Goal: Information Seeking & Learning: Get advice/opinions

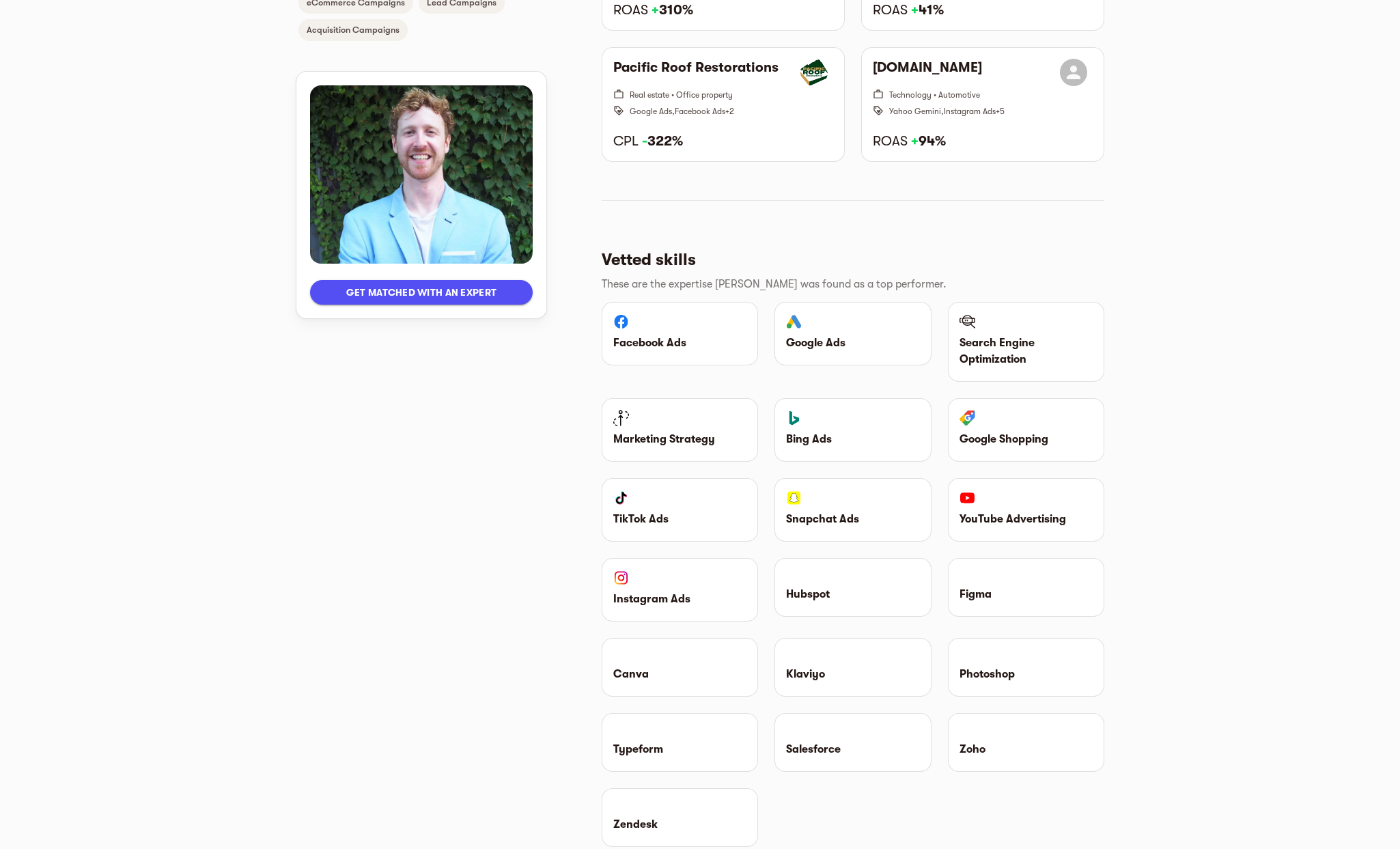
scroll to position [651, 0]
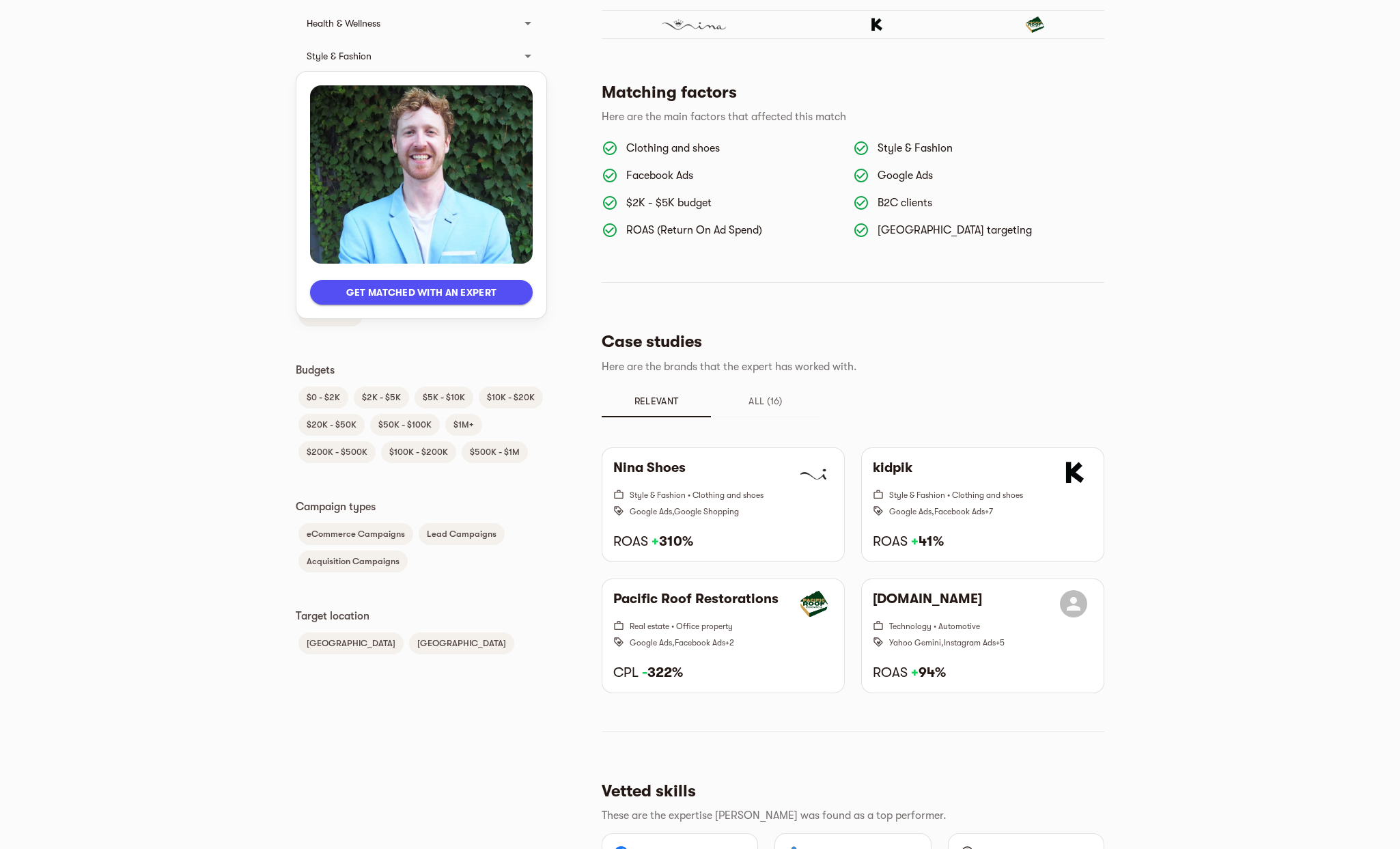
drag, startPoint x: 489, startPoint y: 449, endPoint x: 513, endPoint y: 450, distance: 24.0
click at [513, 450] on span "$500K - $1M" at bounding box center [495, 452] width 66 height 16
drag, startPoint x: 395, startPoint y: 453, endPoint x: 447, endPoint y: 446, distance: 52.5
click at [447, 446] on span "$100K - $200K" at bounding box center [418, 452] width 75 height 16
drag, startPoint x: 319, startPoint y: 450, endPoint x: 377, endPoint y: 449, distance: 58.0
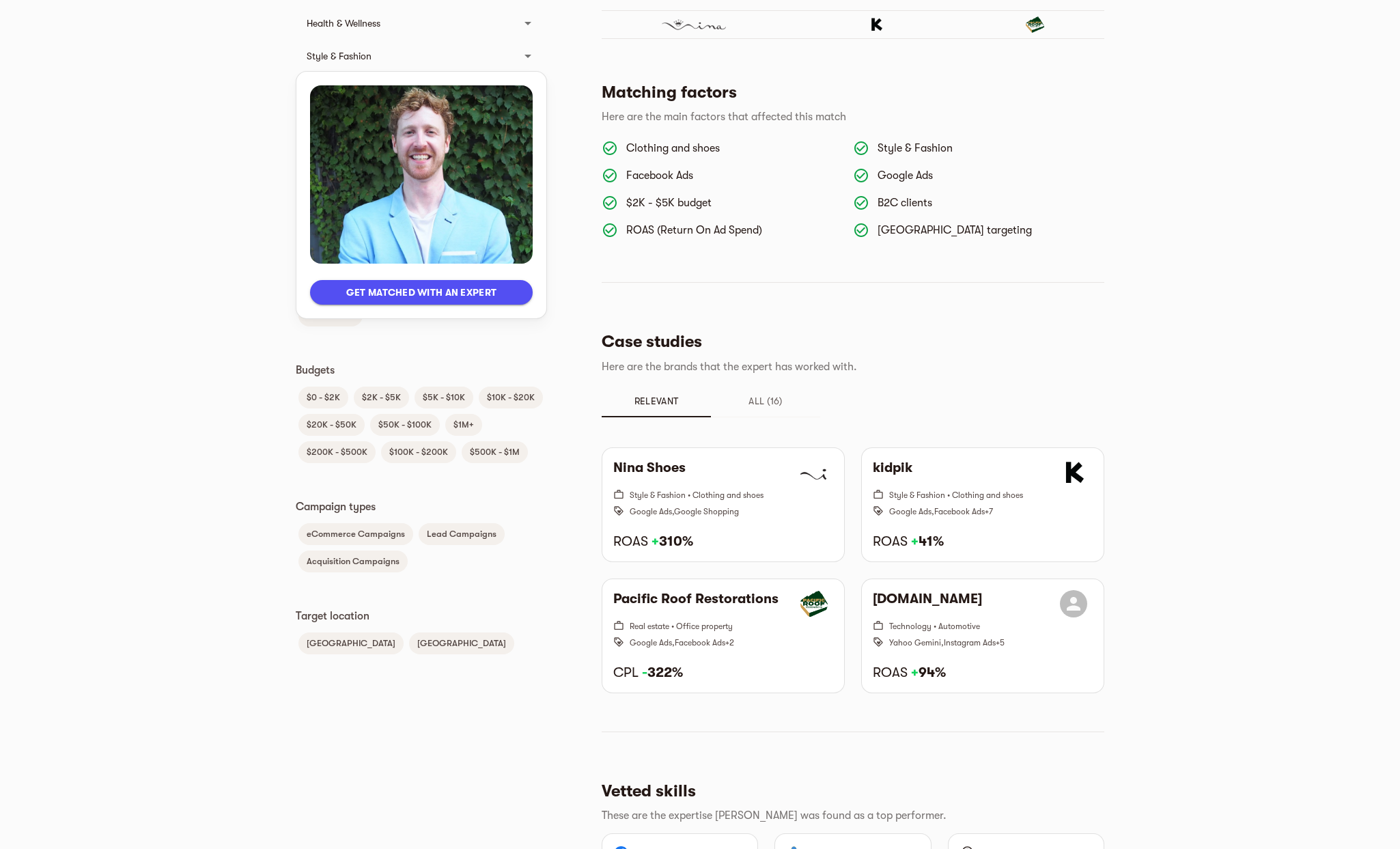
click at [377, 449] on div "$0 - $2K $2K - $5K $5K - $10K $10K - $20K $20K - $50K $50K - $100K $1M+ $200K -…" at bounding box center [421, 424] width 251 height 82
drag, startPoint x: 357, startPoint y: 397, endPoint x: 454, endPoint y: 395, distance: 97.0
click at [454, 395] on div "$0 - $2K $2K - $5K $5K - $10K $10K - $20K $20K - $50K $50K - $100K $1M+ $200K -…" at bounding box center [421, 424] width 251 height 82
click at [418, 397] on span "$5K - $10K" at bounding box center [444, 397] width 59 height 16
drag, startPoint x: 308, startPoint y: 395, endPoint x: 345, endPoint y: 394, distance: 37.0
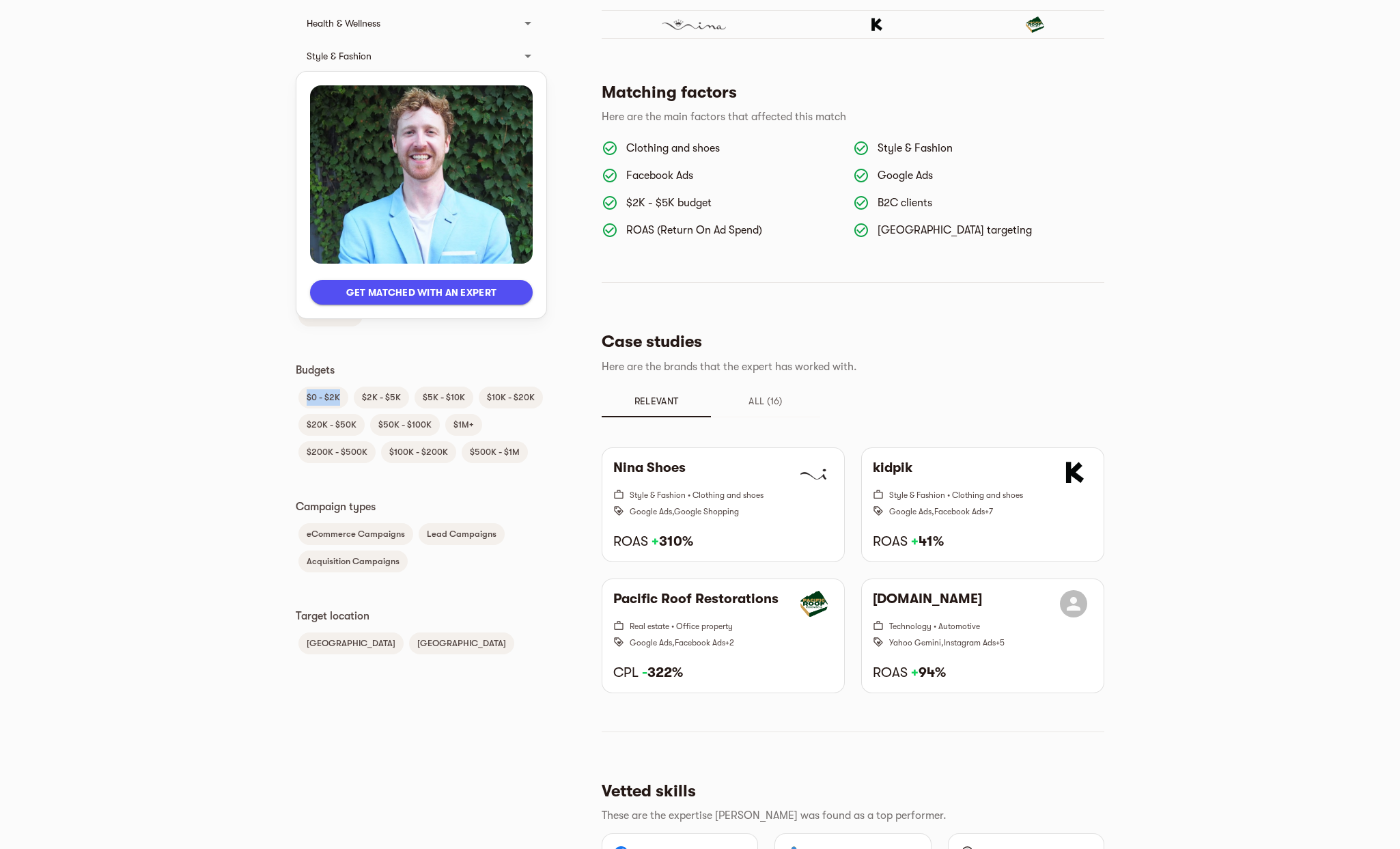
click at [345, 394] on span "$0 - $2K" at bounding box center [323, 397] width 50 height 16
click at [371, 350] on div "Languages English Client Type B2C B2B Industries Electronics Computers, laptops…" at bounding box center [421, 206] width 251 height 902
drag, startPoint x: 308, startPoint y: 397, endPoint x: 343, endPoint y: 401, distance: 35.2
click at [343, 401] on span "$0 - $2K" at bounding box center [323, 397] width 50 height 16
click at [373, 367] on p "Budgets" at bounding box center [421, 370] width 251 height 16
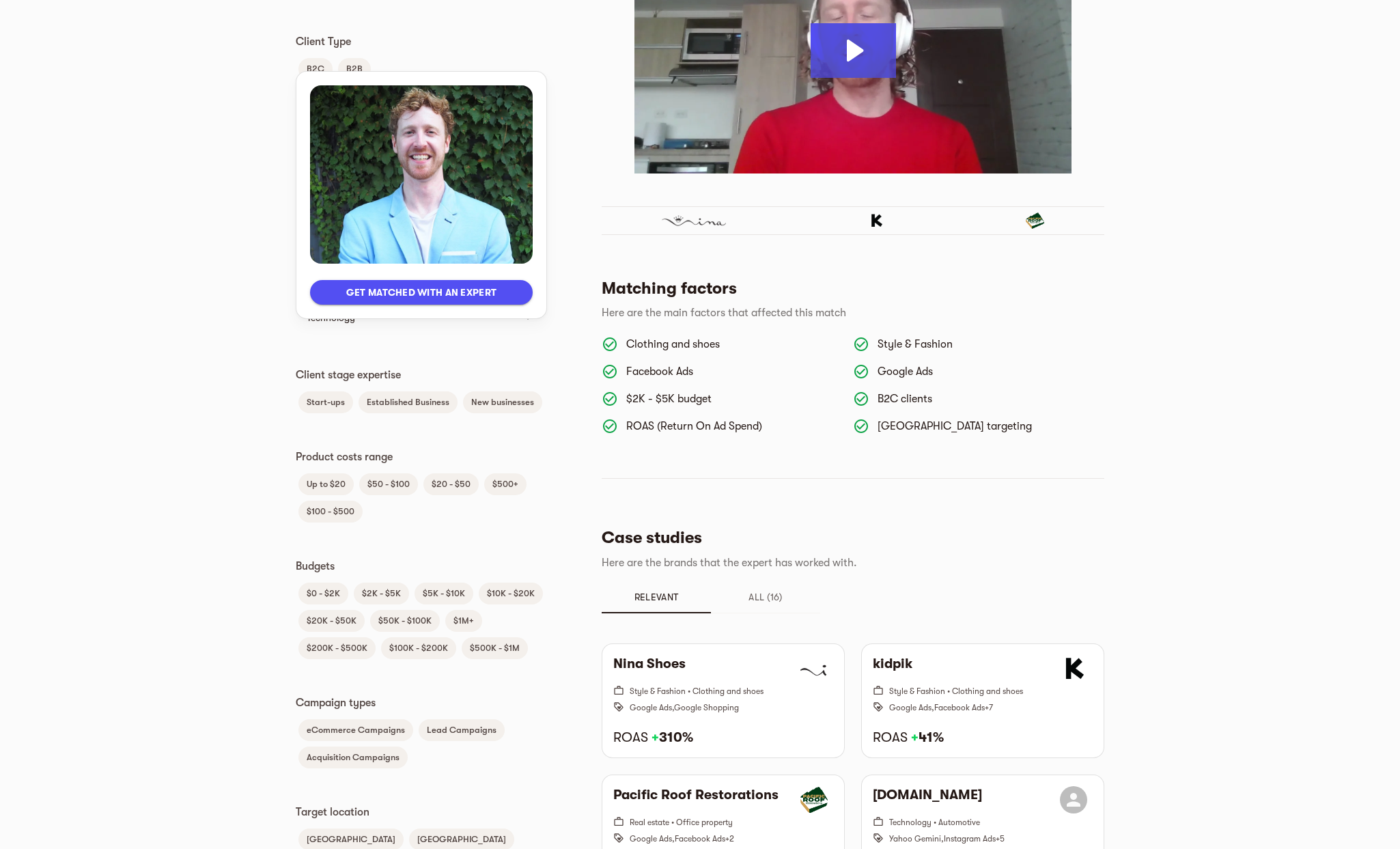
scroll to position [393, 0]
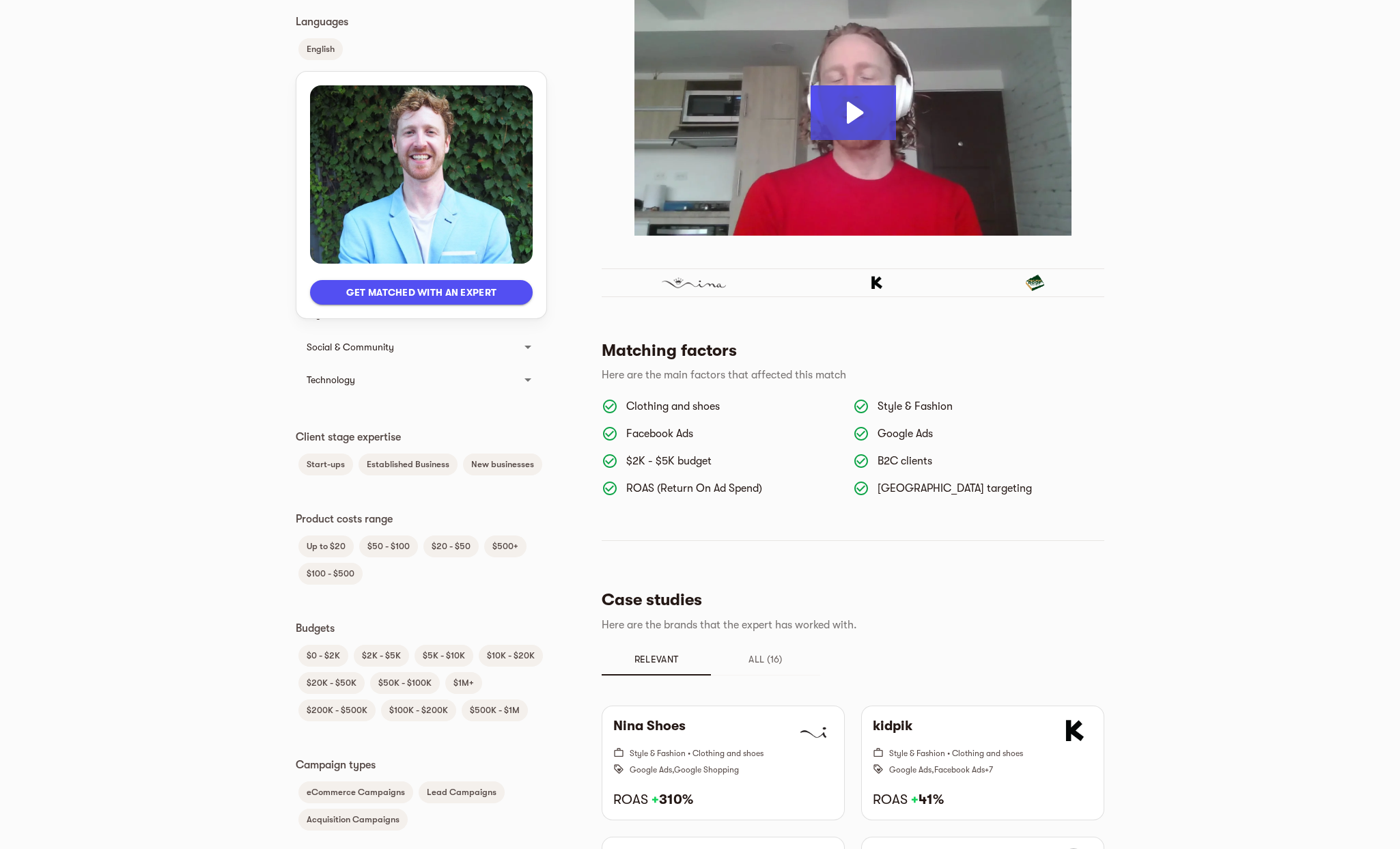
drag, startPoint x: 629, startPoint y: 457, endPoint x: 708, endPoint y: 456, distance: 79.0
click at [708, 456] on p "$2K - $5K budget" at bounding box center [734, 460] width 216 height 16
drag, startPoint x: 631, startPoint y: 463, endPoint x: 690, endPoint y: 463, distance: 59.0
click at [690, 463] on p "$2K - $5K budget" at bounding box center [734, 460] width 216 height 16
click at [721, 462] on p "$2K - $5K budget" at bounding box center [734, 460] width 216 height 16
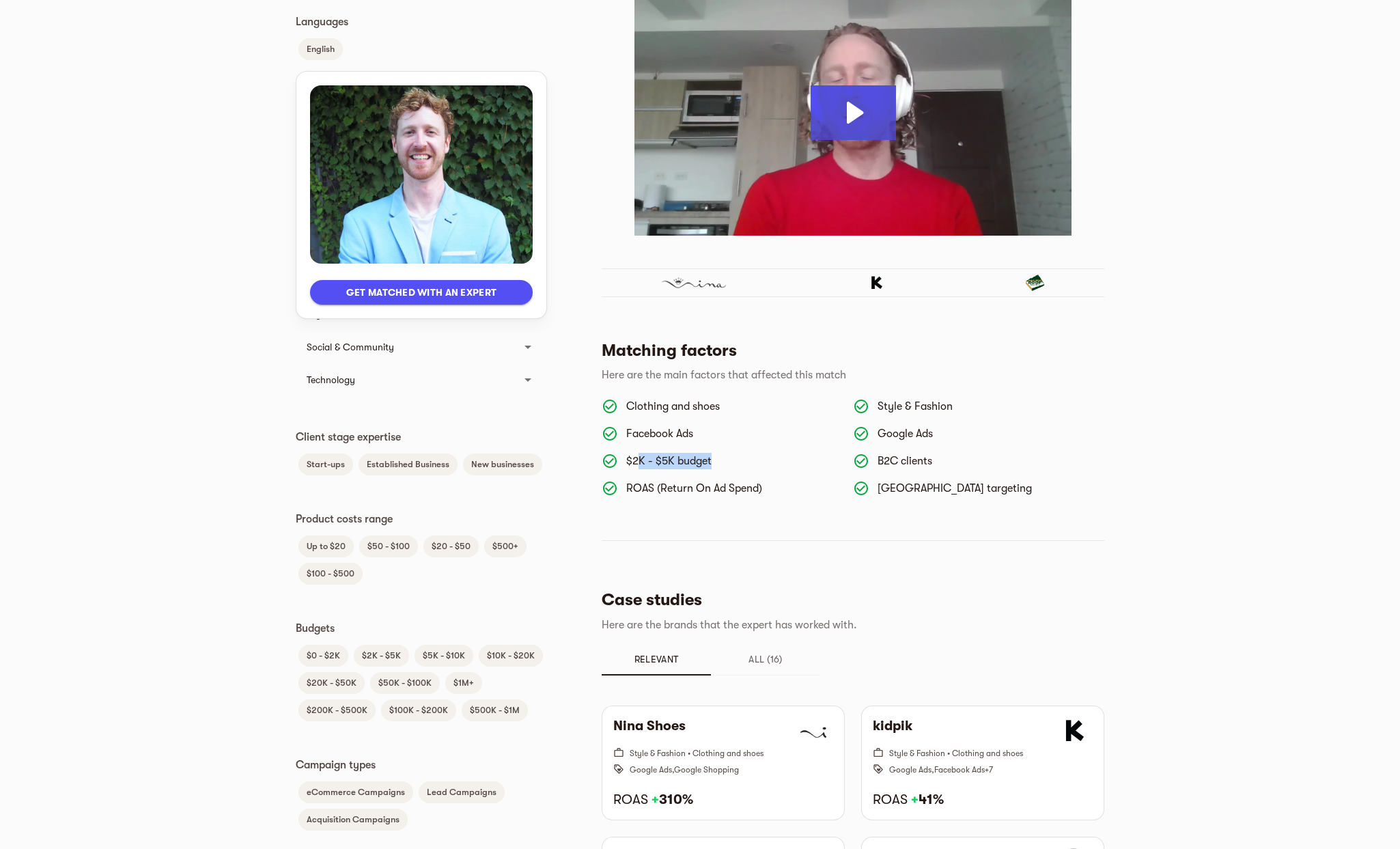
click at [784, 468] on p "$2K - $5K budget" at bounding box center [734, 460] width 216 height 16
click at [783, 461] on p "$2K - $5K budget" at bounding box center [734, 460] width 216 height 16
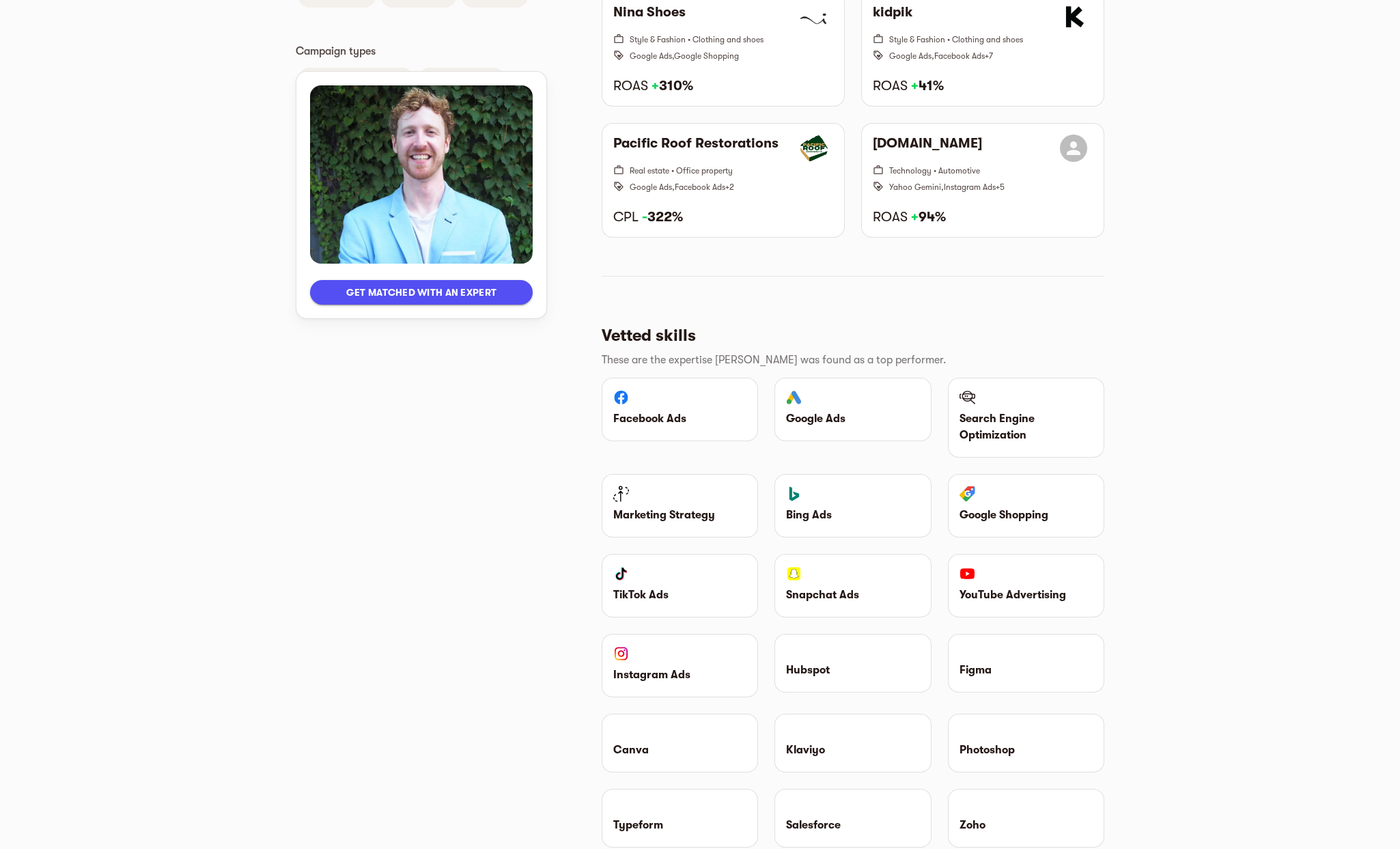
scroll to position [1230, 0]
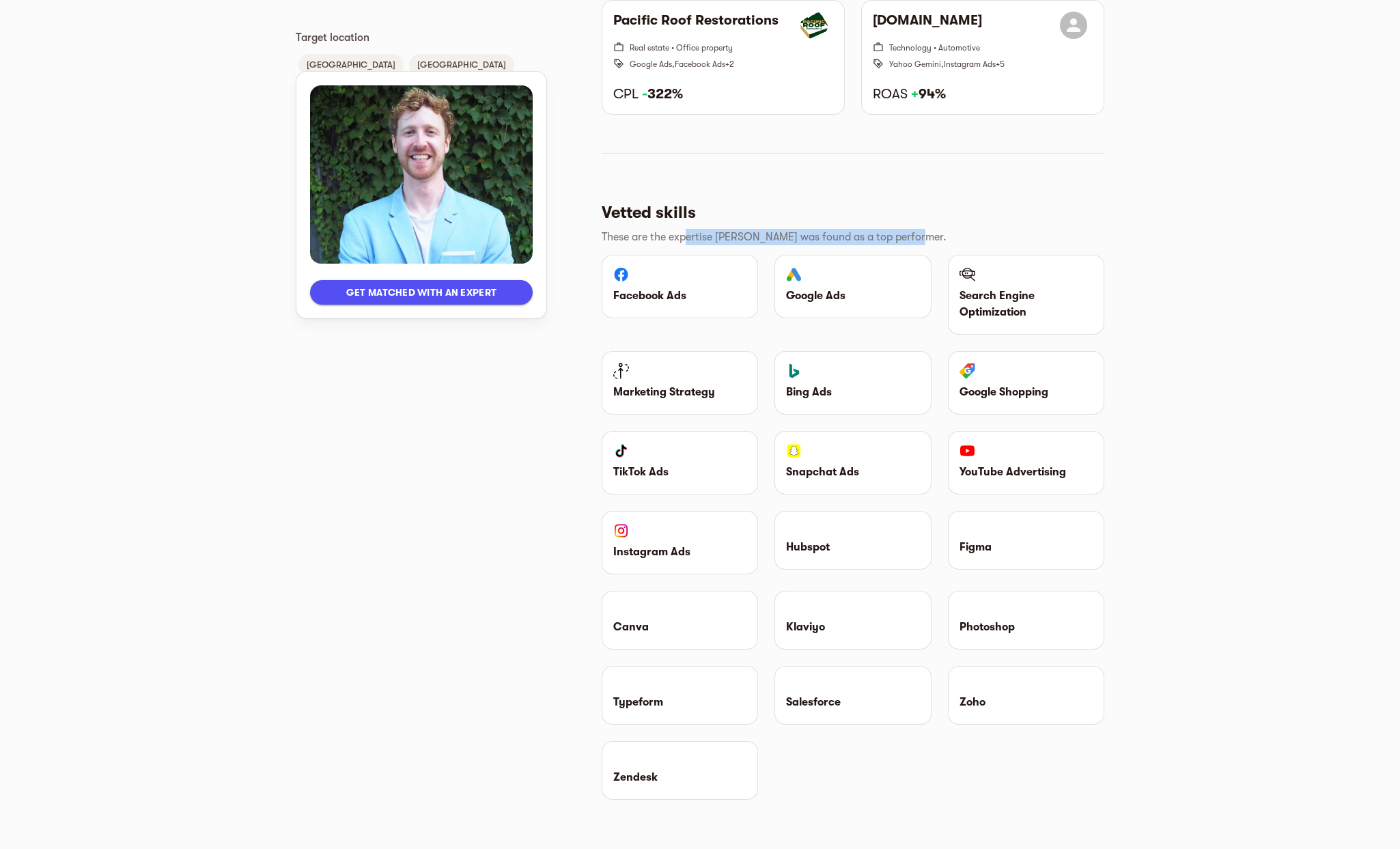
drag, startPoint x: 687, startPoint y: 239, endPoint x: 956, endPoint y: 240, distance: 269.0
click at [956, 240] on p "These are the expertise [PERSON_NAME] was found as a top performer." at bounding box center [847, 237] width 492 height 16
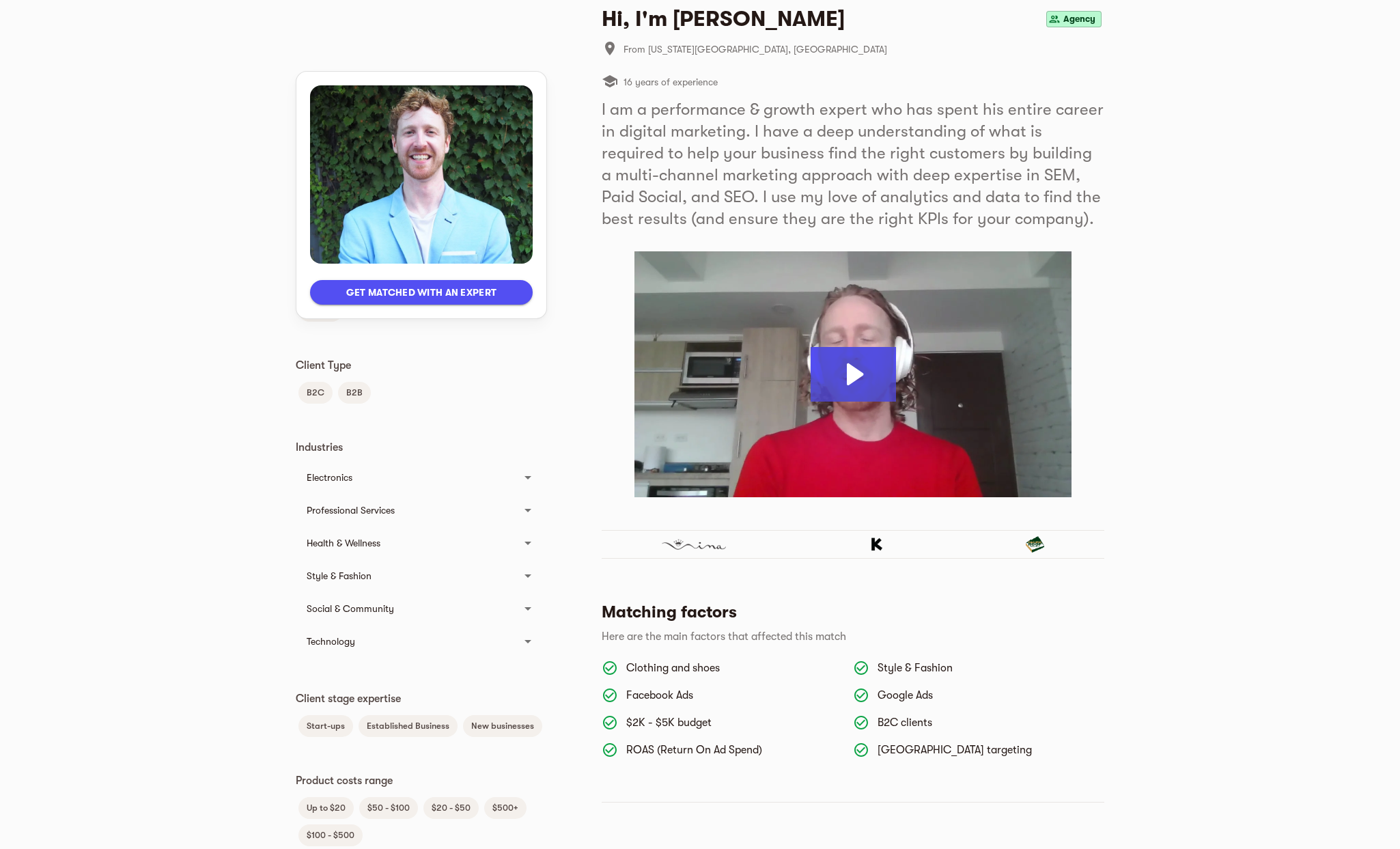
scroll to position [0, 0]
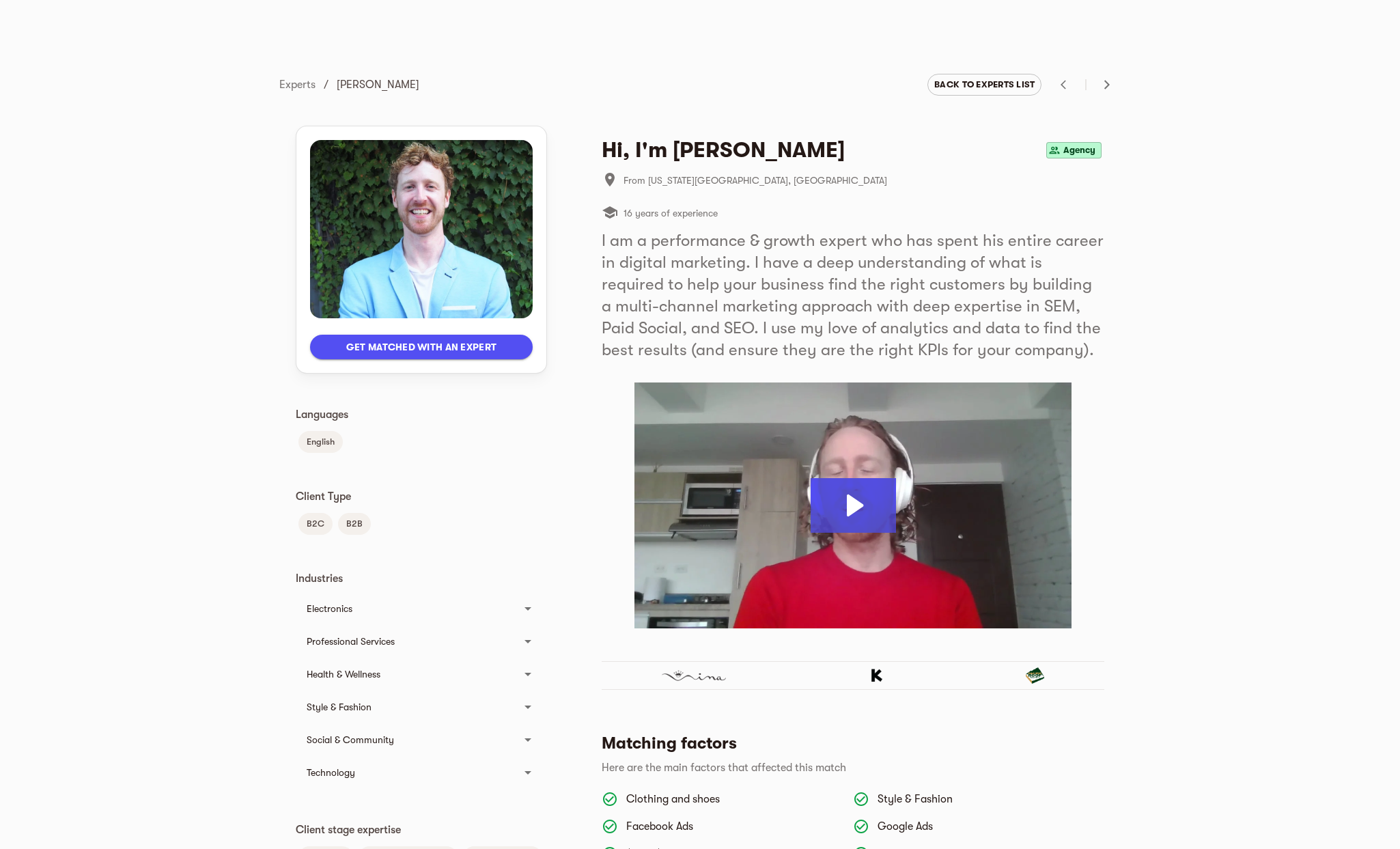
click at [731, 81] on div "Back to experts list" at bounding box center [900, 84] width 442 height 27
drag, startPoint x: 741, startPoint y: 326, endPoint x: 1049, endPoint y: 327, distance: 308.0
click at [1053, 329] on h5 "I am a performance & growth expert who has spent his entire career in digital m…" at bounding box center [853, 295] width 503 height 131
click at [652, 345] on h5 "I am a performance & growth expert who has spent his entire career in digital m…" at bounding box center [853, 295] width 503 height 131
drag, startPoint x: 748, startPoint y: 351, endPoint x: 989, endPoint y: 338, distance: 241.4
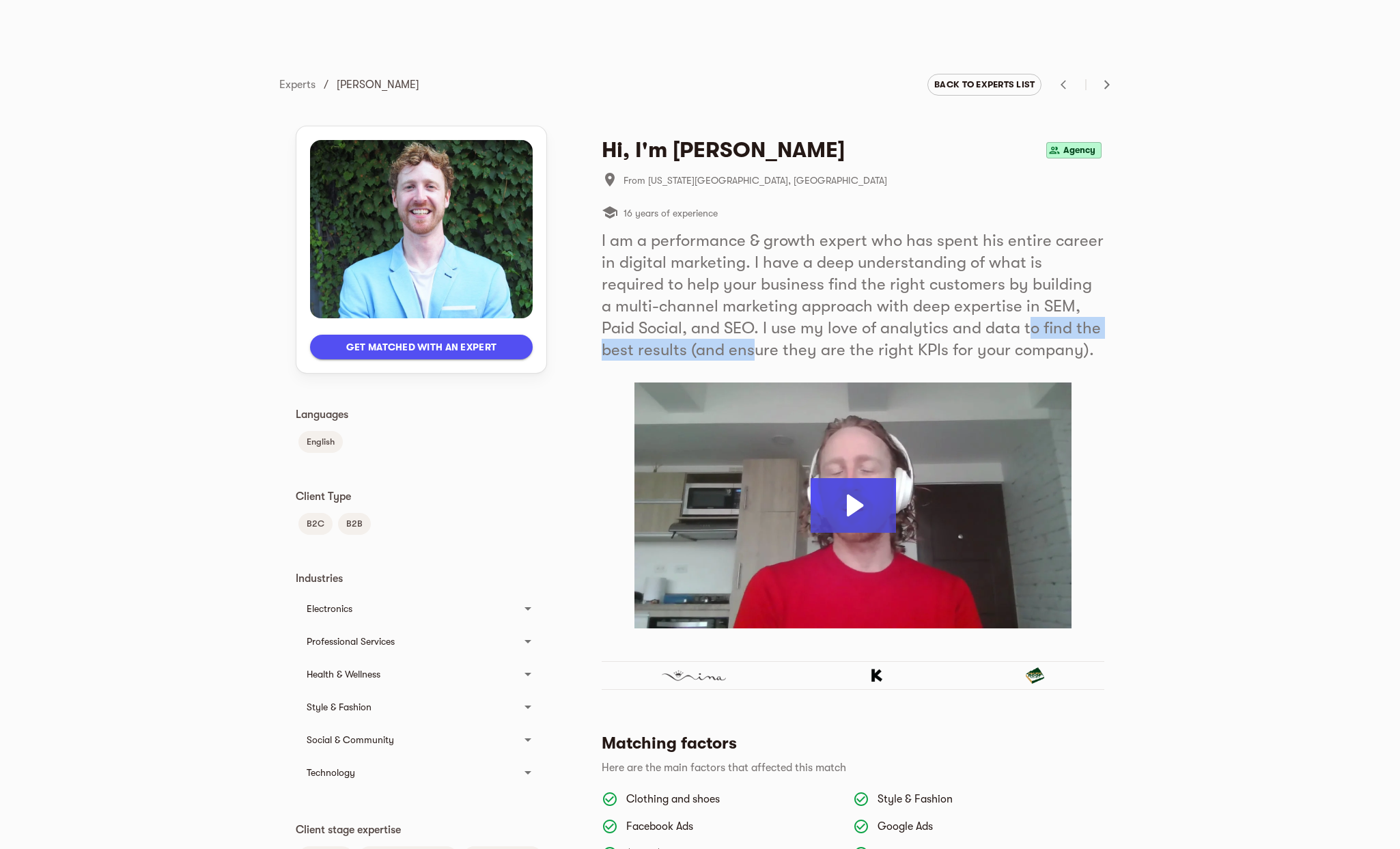
click at [989, 338] on h5 "I am a performance & growth expert who has spent his entire career in digital m…" at bounding box center [853, 295] width 503 height 131
drag, startPoint x: 989, startPoint y: 338, endPoint x: 1003, endPoint y: 344, distance: 15.2
click at [1003, 344] on h5 "I am a performance & growth expert who has spent his entire career in digital m…" at bounding box center [853, 295] width 503 height 131
drag, startPoint x: 877, startPoint y: 347, endPoint x: 1080, endPoint y: 348, distance: 203.0
click at [1080, 348] on h5 "I am a performance & growth expert who has spent his entire career in digital m…" at bounding box center [853, 295] width 503 height 131
